Goal: Information Seeking & Learning: Learn about a topic

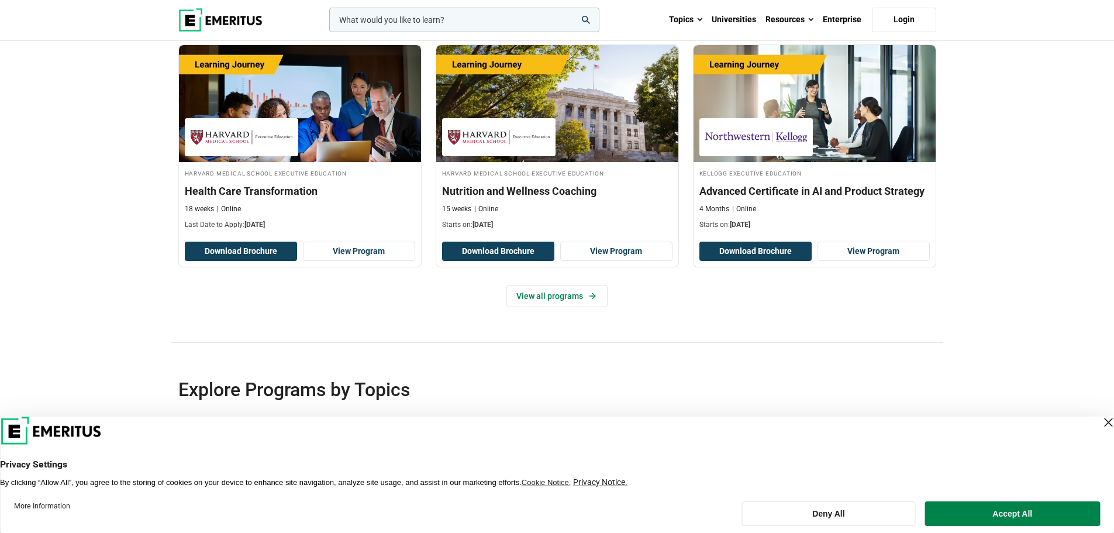
scroll to position [2280, 0]
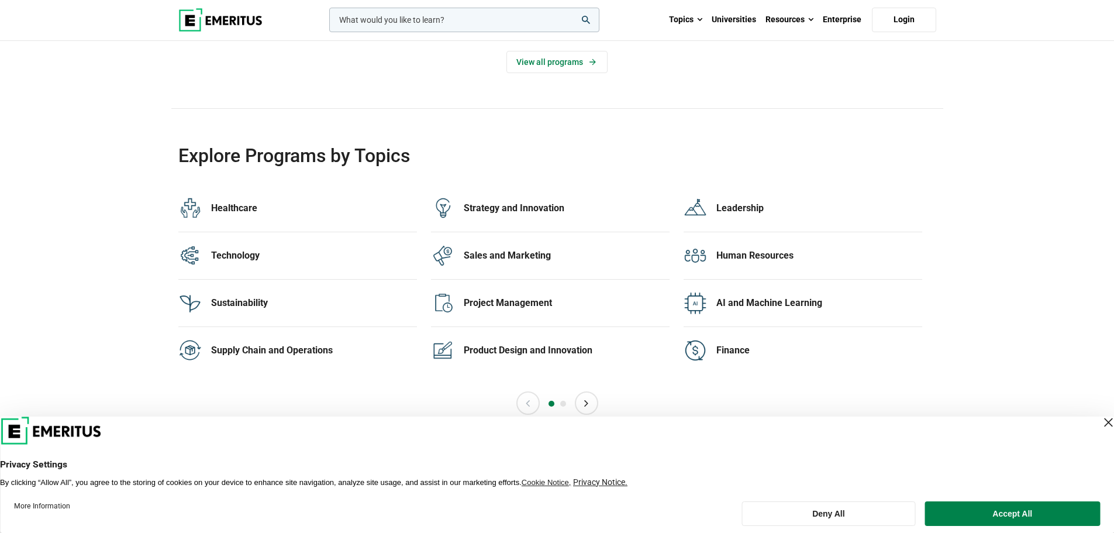
click at [1100, 420] on div "Close Layer" at bounding box center [1108, 422] width 16 height 16
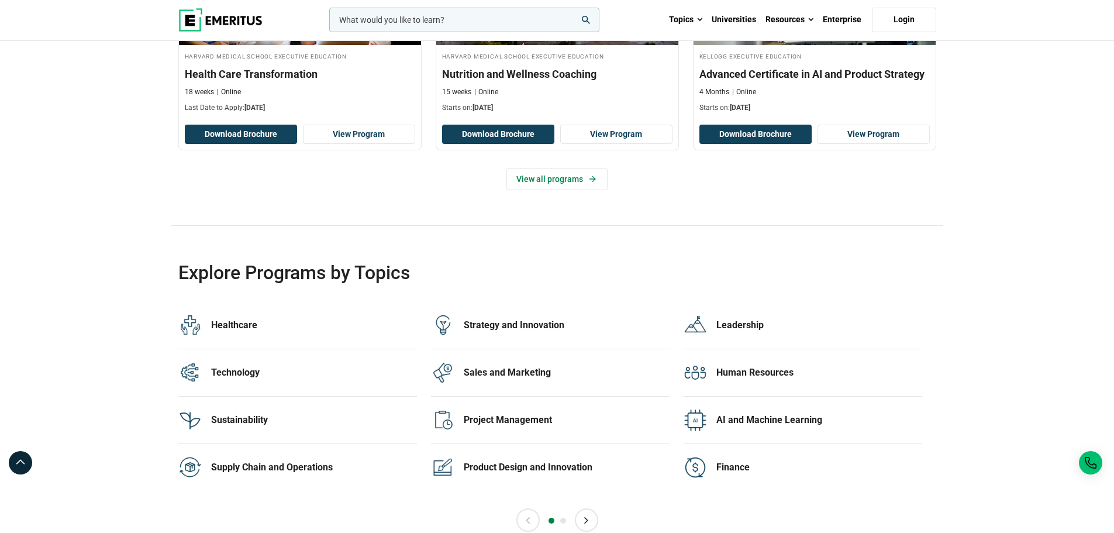
scroll to position [1929, 0]
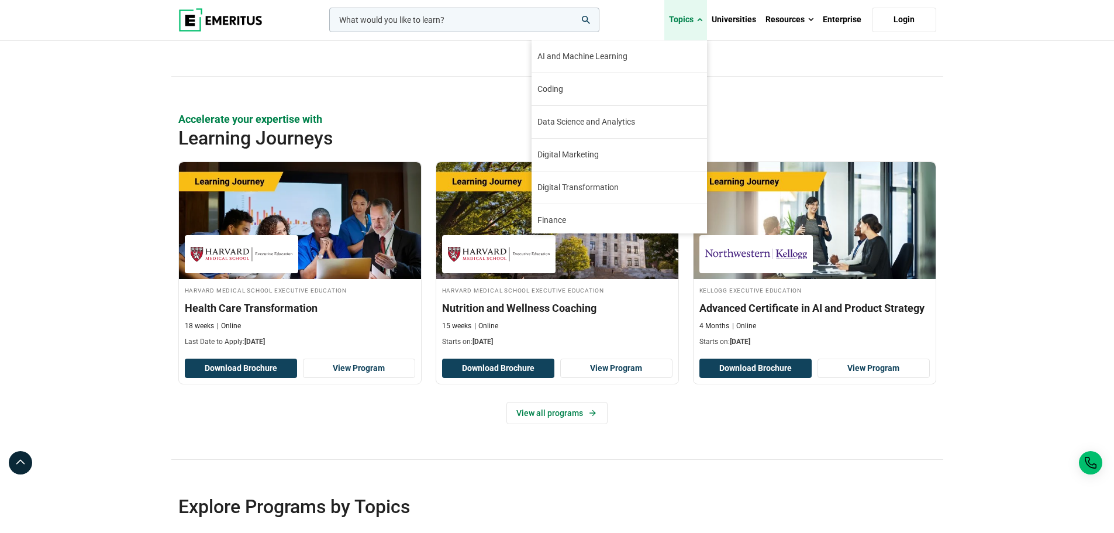
click at [694, 18] on link "Topics" at bounding box center [685, 19] width 43 height 41
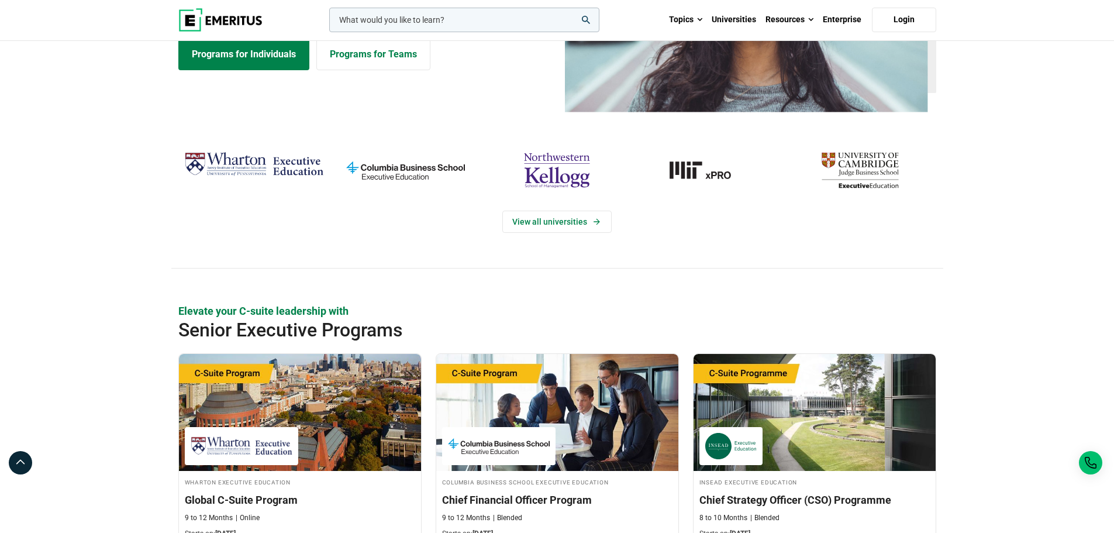
scroll to position [0, 0]
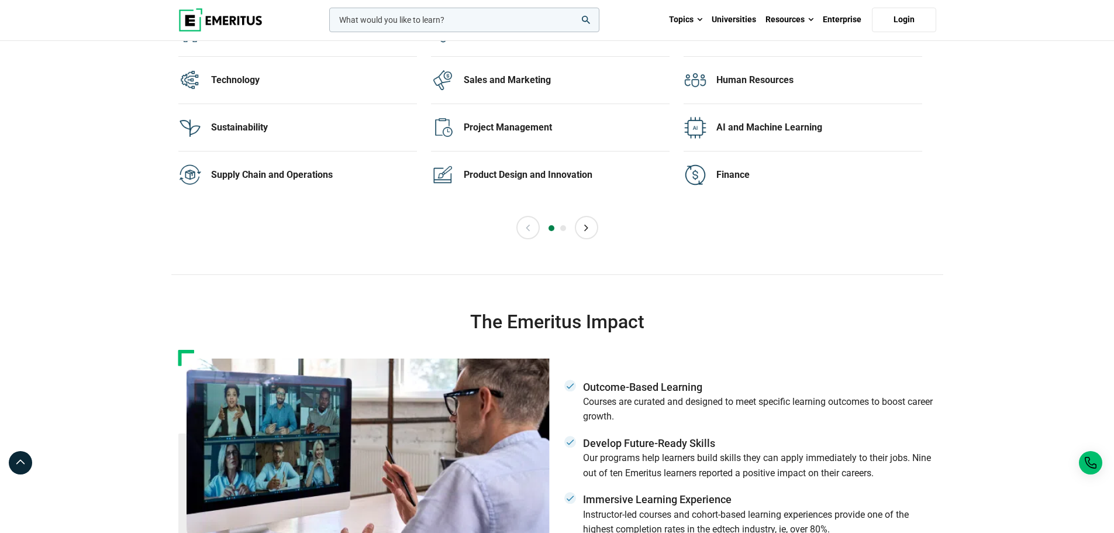
scroll to position [2163, 0]
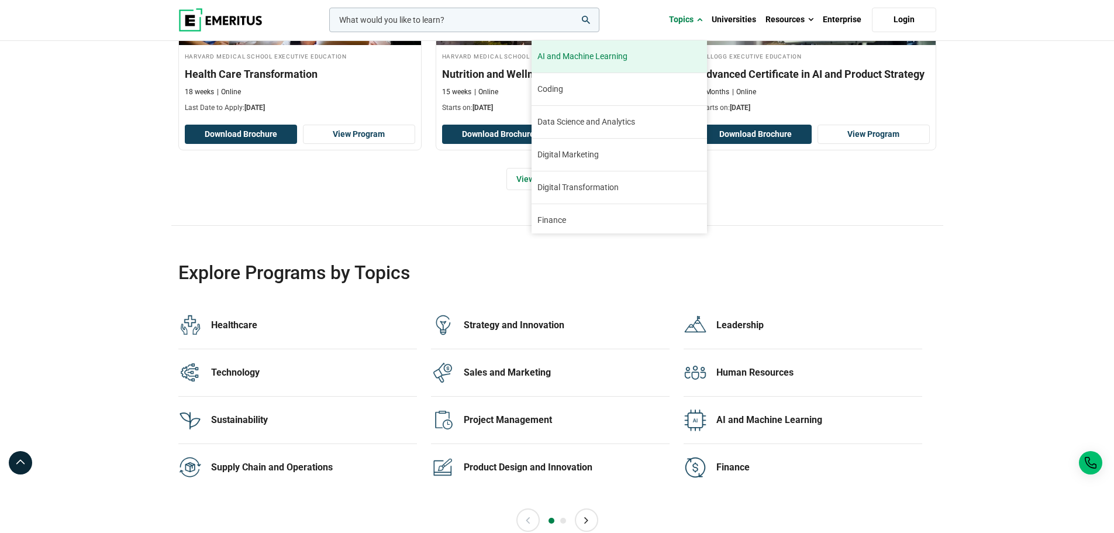
click at [603, 57] on span "AI and Machine Learning" at bounding box center [582, 56] width 90 height 12
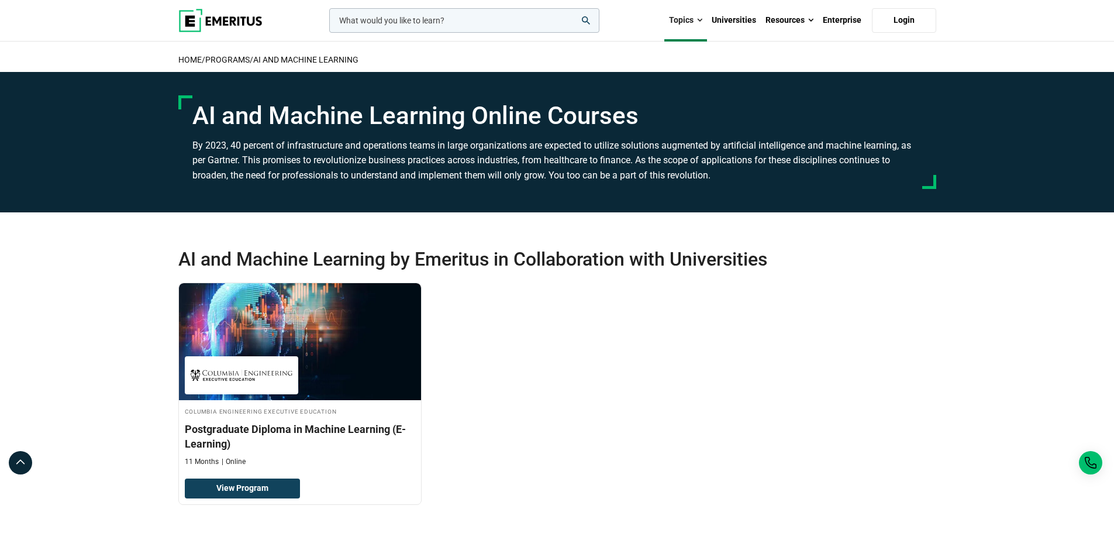
click at [239, 15] on img at bounding box center [220, 20] width 84 height 23
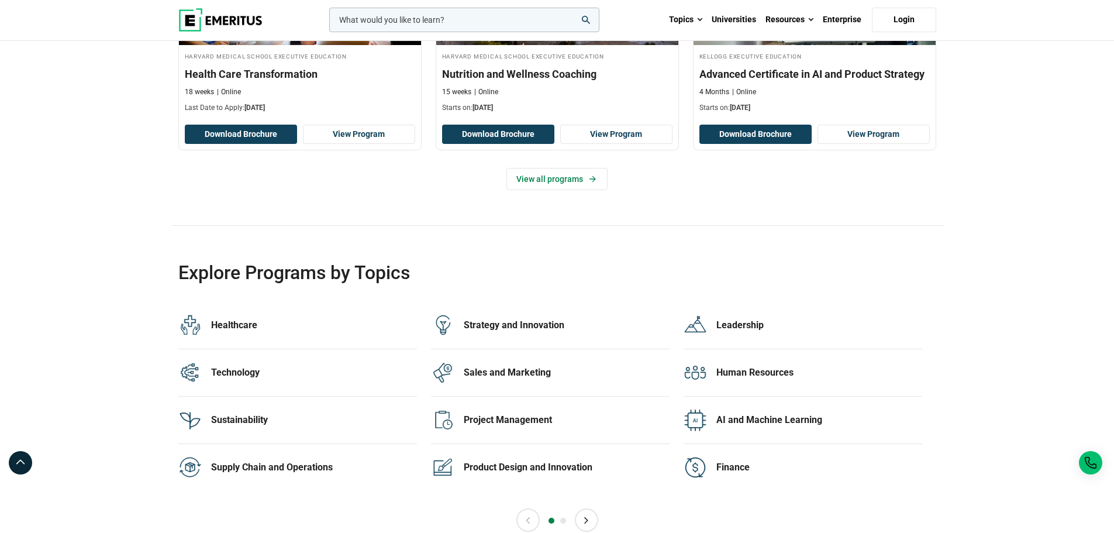
scroll to position [2221, 0]
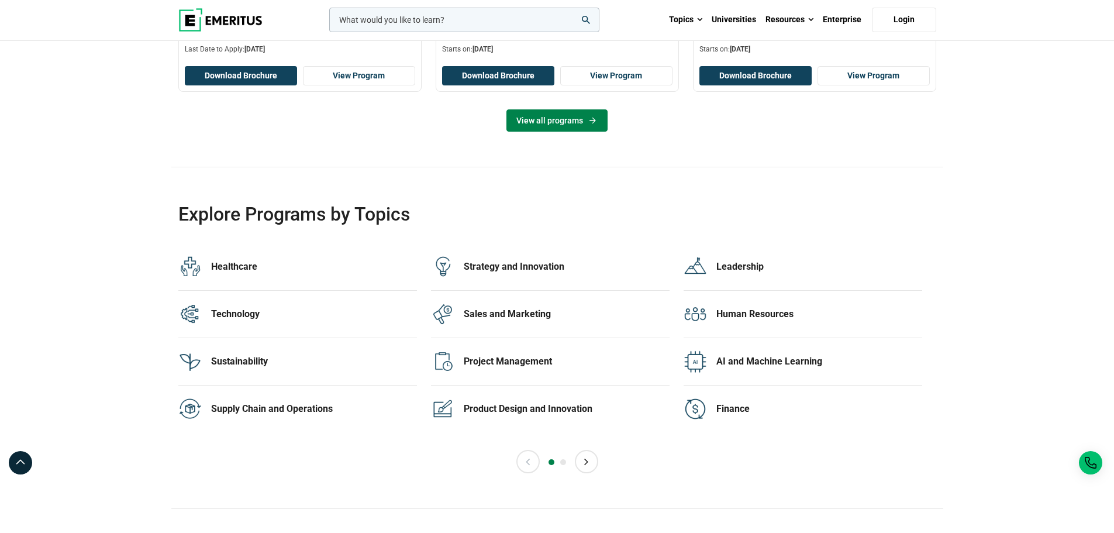
click at [548, 112] on link "View all programs" at bounding box center [556, 120] width 101 height 22
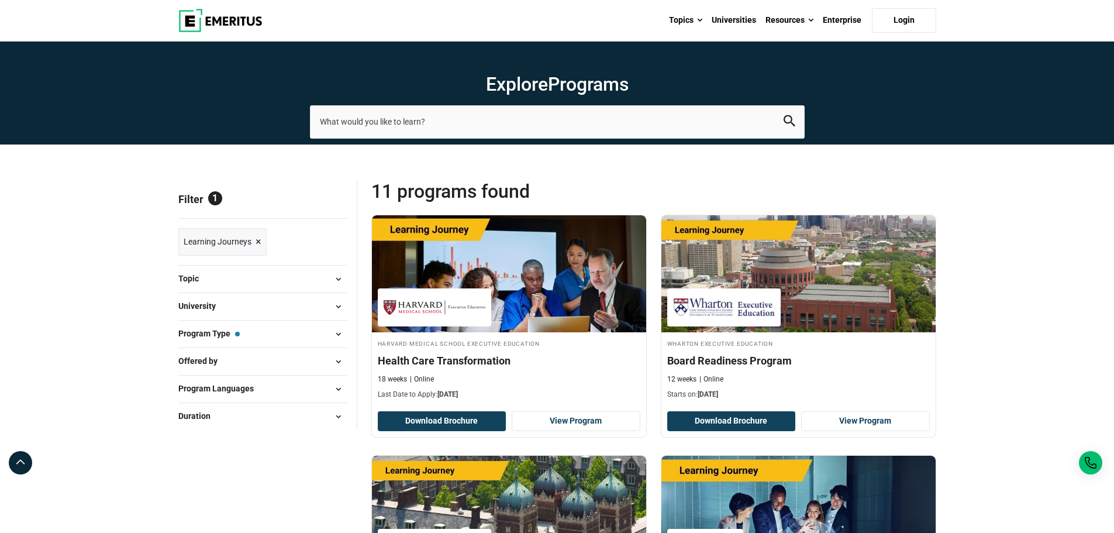
drag, startPoint x: 645, startPoint y: 86, endPoint x: 486, endPoint y: 90, distance: 159.1
click at [486, 90] on h1 "Explore Programs" at bounding box center [557, 83] width 495 height 23
click at [657, 87] on h1 "Explore Programs" at bounding box center [557, 83] width 495 height 23
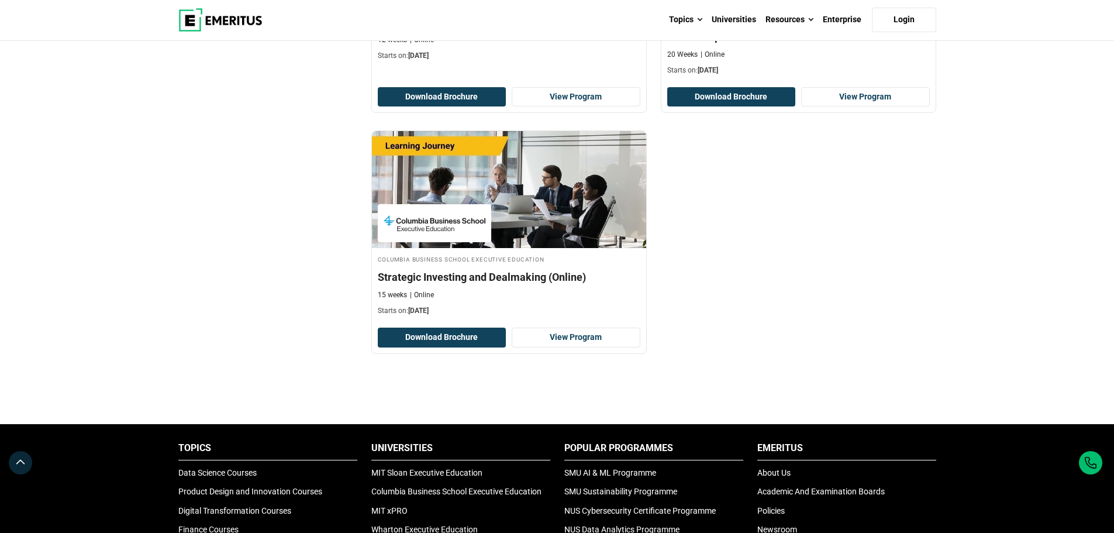
scroll to position [1637, 0]
